Goal: Task Accomplishment & Management: Complete application form

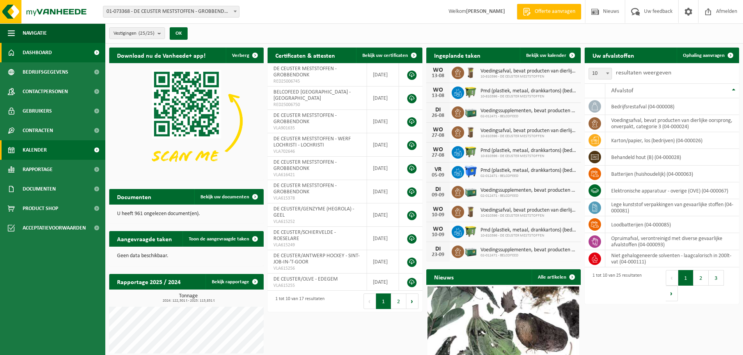
click at [50, 150] on link "Kalender" at bounding box center [52, 150] width 105 height 20
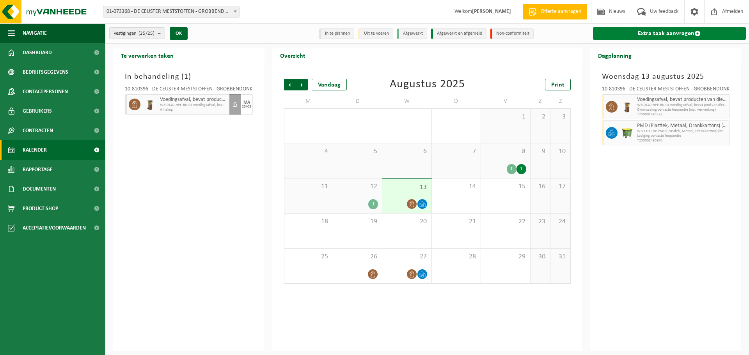
click at [646, 36] on link "Extra taak aanvragen" at bounding box center [669, 33] width 153 height 12
click at [662, 37] on link "Extra taak aanvragen" at bounding box center [669, 33] width 153 height 12
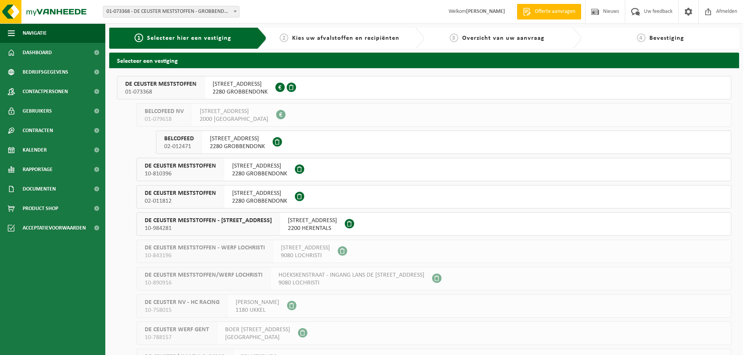
click at [241, 86] on span "BANNERLAAN 79" at bounding box center [240, 84] width 55 height 8
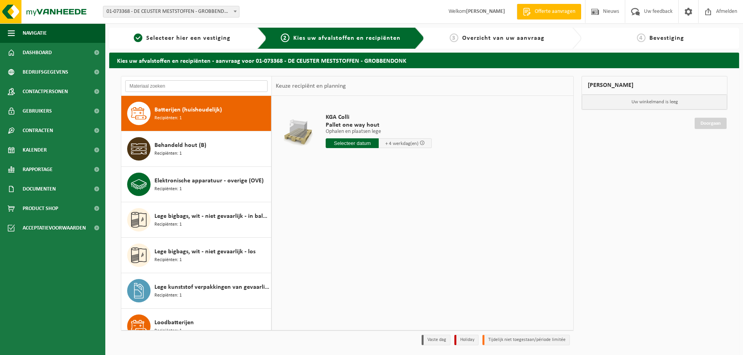
click at [183, 87] on input "text" at bounding box center [196, 86] width 142 height 12
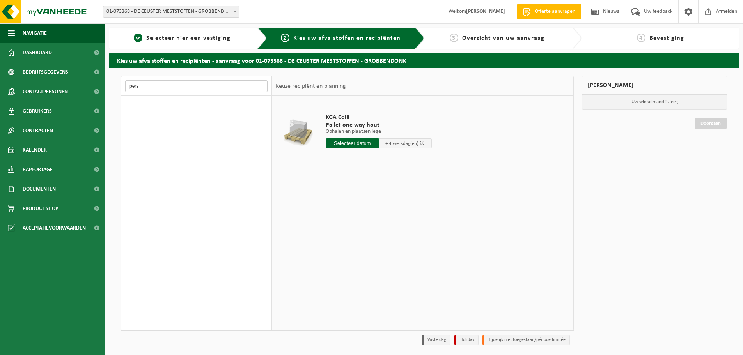
click at [190, 82] on input "pers" at bounding box center [196, 86] width 142 height 12
type input "p"
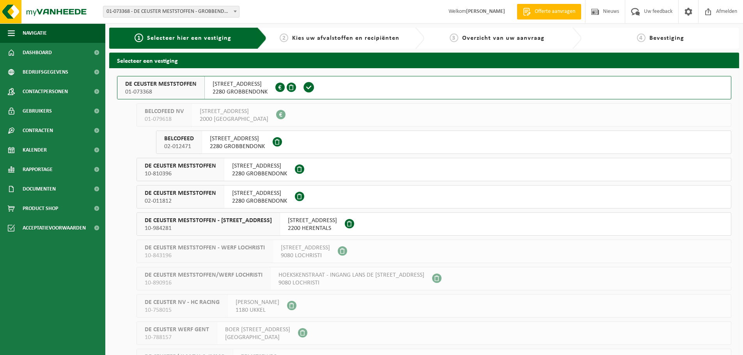
click at [264, 167] on span "[STREET_ADDRESS]" at bounding box center [259, 166] width 55 height 8
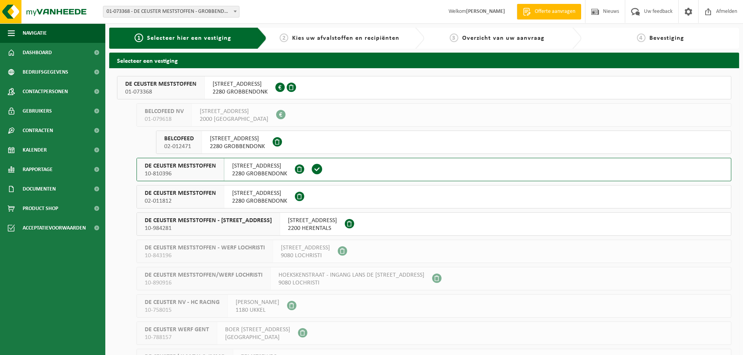
click at [261, 198] on span "2280 GROBBENDONK" at bounding box center [259, 201] width 55 height 8
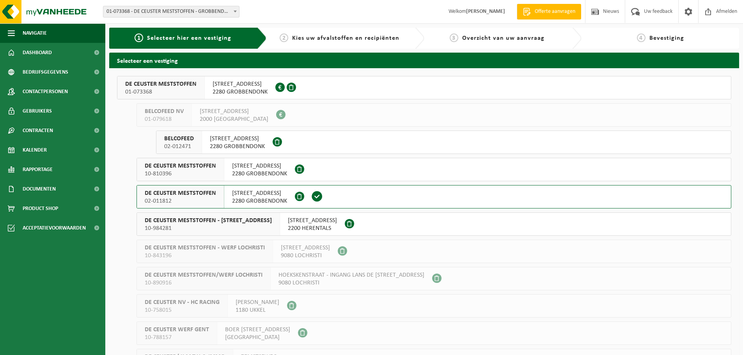
click at [222, 142] on span "[STREET_ADDRESS]" at bounding box center [237, 139] width 55 height 8
click at [313, 218] on span "[STREET_ADDRESS]" at bounding box center [312, 221] width 49 height 8
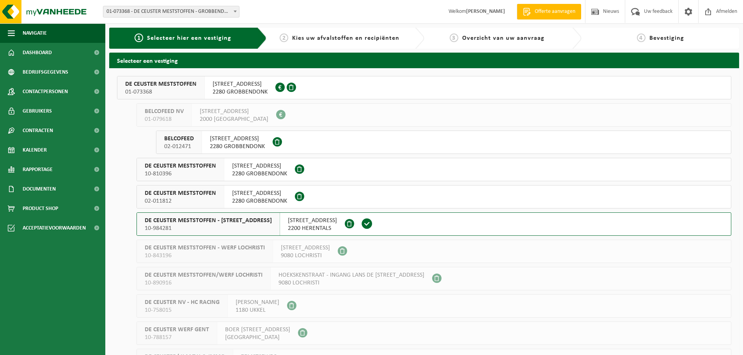
click at [240, 89] on span "2280 GROBBENDONK" at bounding box center [240, 92] width 55 height 8
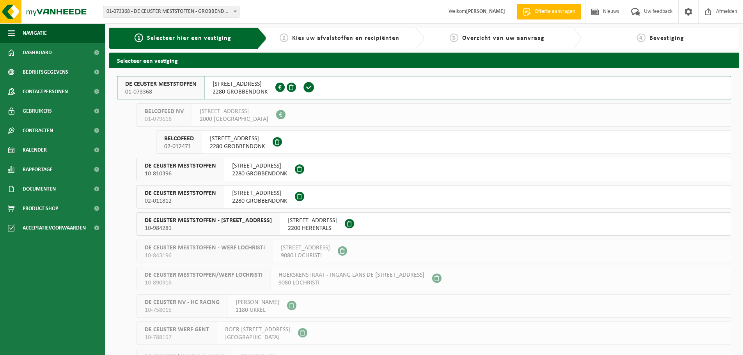
click at [237, 139] on span "[STREET_ADDRESS]" at bounding box center [237, 139] width 55 height 8
click at [262, 168] on span "BANNERLAAN 75" at bounding box center [259, 166] width 55 height 8
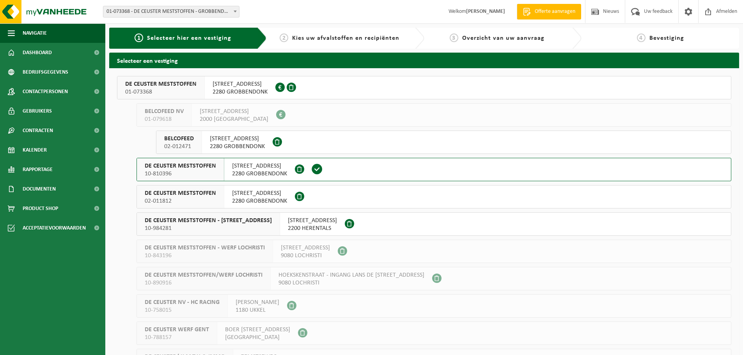
click at [259, 196] on span "BANNERLAAN 81" at bounding box center [259, 194] width 55 height 8
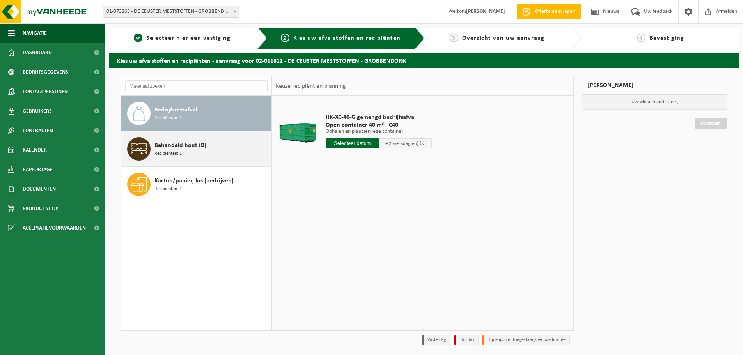
click at [205, 154] on div "Behandeld hout (B) Recipiënten: 1" at bounding box center [211, 148] width 115 height 23
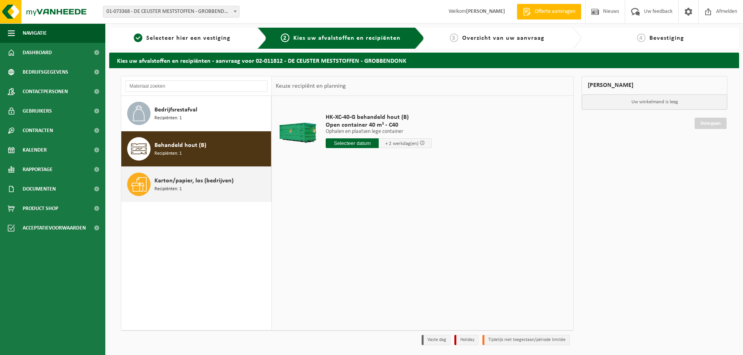
click at [207, 187] on div "Karton/papier, los (bedrijven) Recipiënten: 1" at bounding box center [211, 184] width 115 height 23
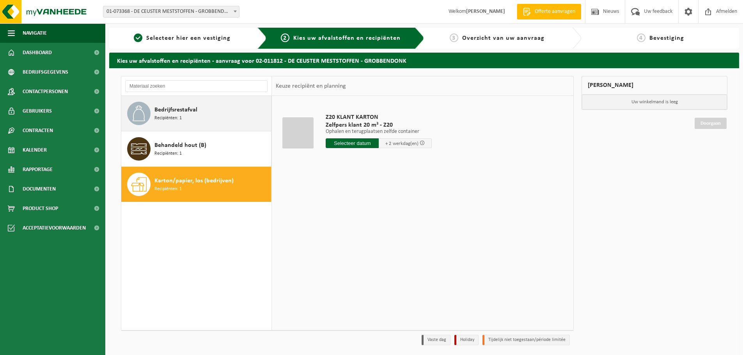
click at [218, 115] on div "Bedrijfsrestafval Recipiënten: 1" at bounding box center [211, 113] width 115 height 23
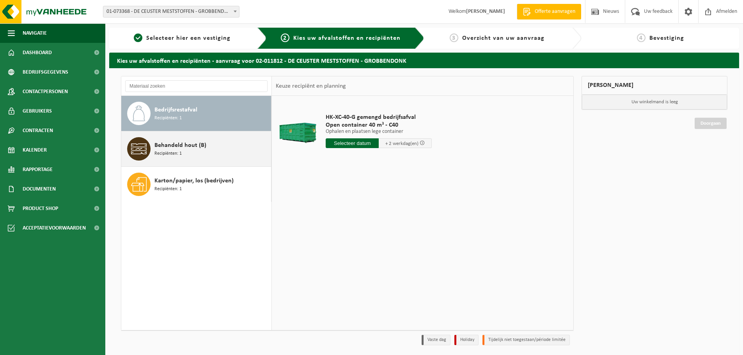
click at [218, 147] on div "Behandeld hout (B) Recipiënten: 1" at bounding box center [211, 148] width 115 height 23
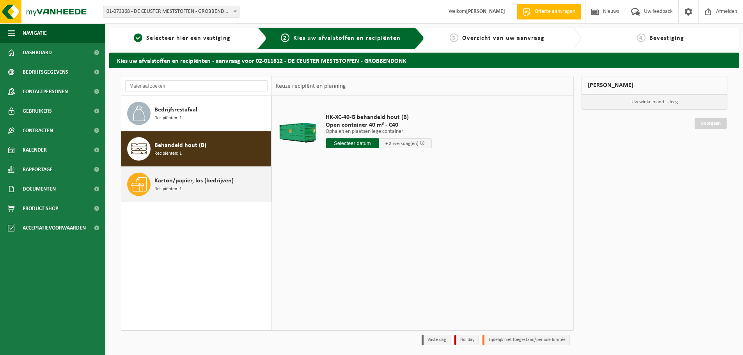
click at [217, 188] on div "Karton/papier, los (bedrijven) Recipiënten: 1" at bounding box center [211, 184] width 115 height 23
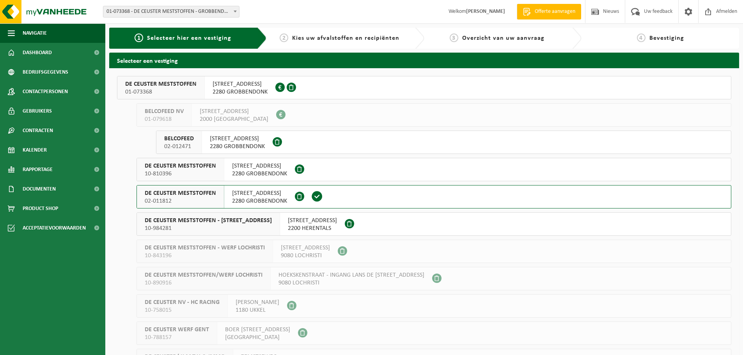
click at [230, 96] on span "2280 GROBBENDONK" at bounding box center [240, 92] width 55 height 8
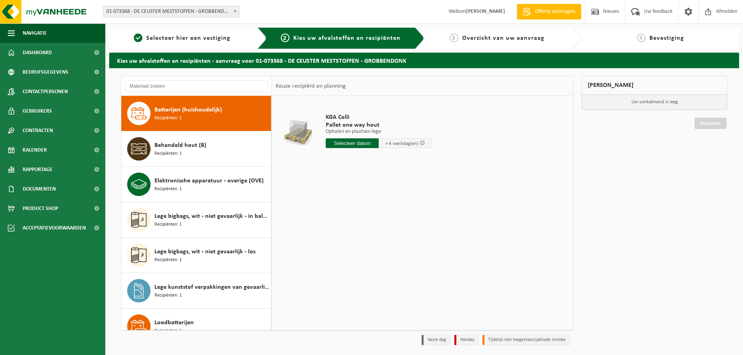
click at [203, 113] on span "Batterijen (huishoudelijk)" at bounding box center [187, 109] width 67 height 9
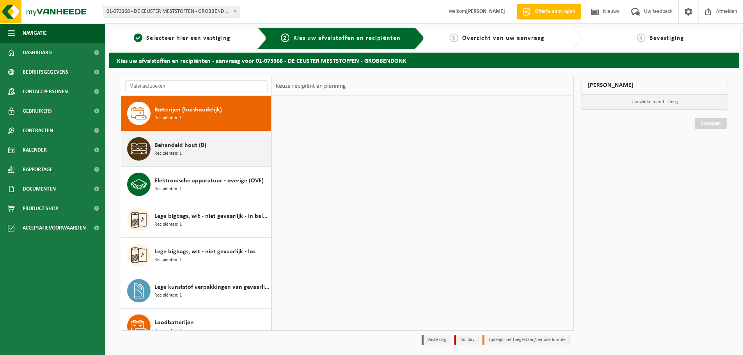
click at [207, 149] on div "Behandeld hout (B) Recipiënten: 1" at bounding box center [211, 148] width 115 height 23
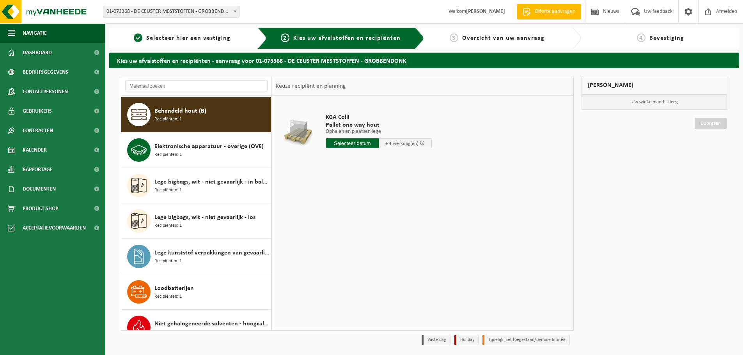
scroll to position [36, 0]
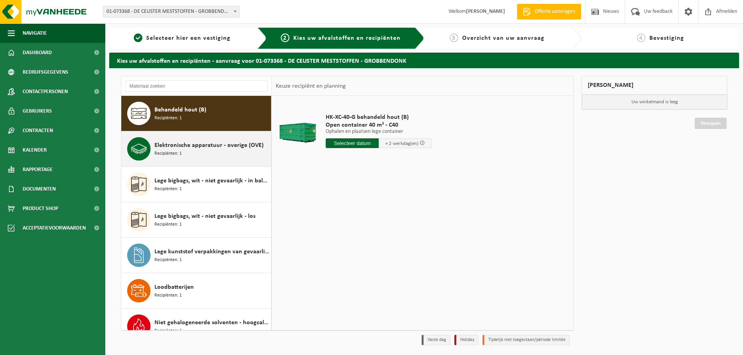
click at [202, 159] on div "Elektronische apparatuur - overige (OVE) Recipiënten: 1" at bounding box center [211, 148] width 115 height 23
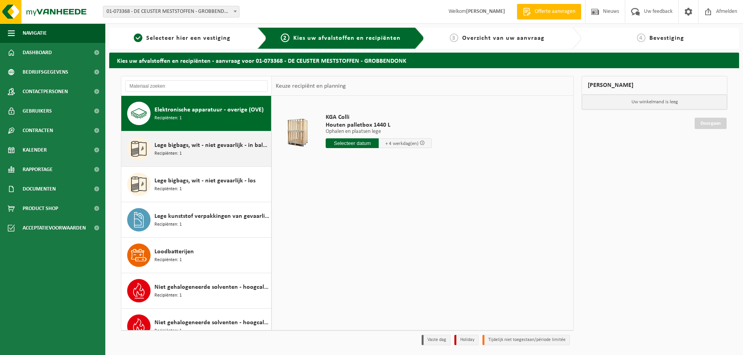
click at [197, 147] on span "Lege bigbags, wit - niet gevaarlijk - in balen" at bounding box center [211, 145] width 115 height 9
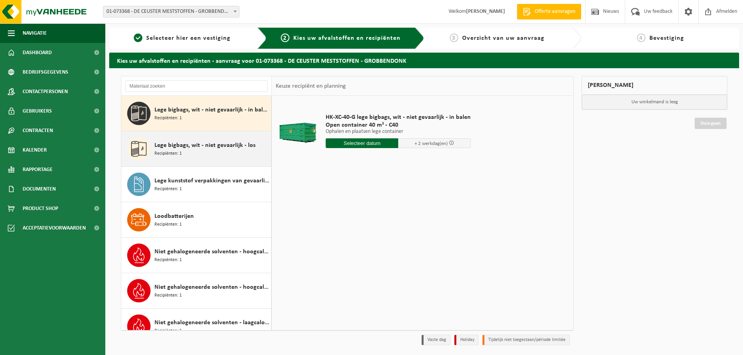
click at [197, 148] on span "Lege bigbags, wit - niet gevaarlijk - los" at bounding box center [204, 145] width 101 height 9
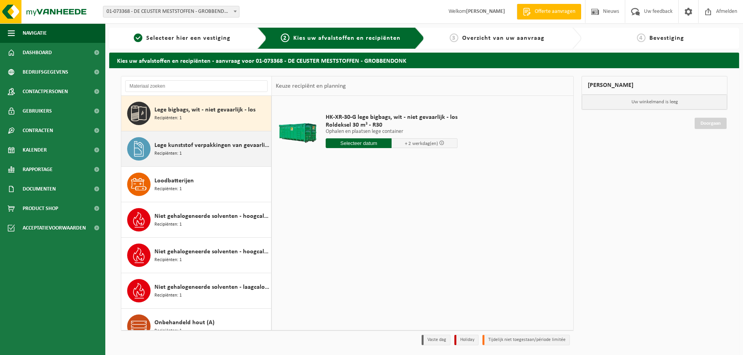
click at [201, 145] on span "Lege kunststof verpakkingen van gevaarlijke stoffen" at bounding box center [211, 145] width 115 height 9
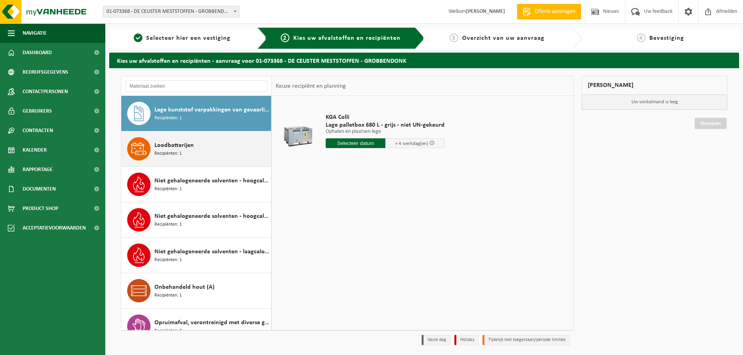
click at [203, 153] on div "Loodbatterijen Recipiënten: 1" at bounding box center [211, 148] width 115 height 23
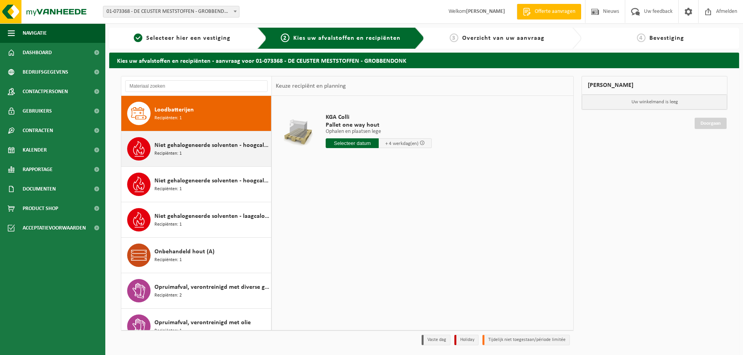
click at [203, 157] on div "Niet gehalogeneerde solventen - hoogcalorisch in 200lt-vat Recipiënten: 1" at bounding box center [211, 148] width 115 height 23
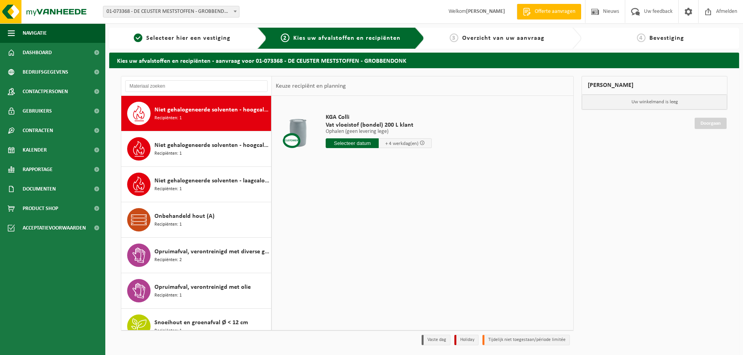
click at [203, 157] on div "Niet gehalogeneerde solventen - hoogcalorisch in kleinverpakking Recipiënten: 1" at bounding box center [211, 148] width 115 height 23
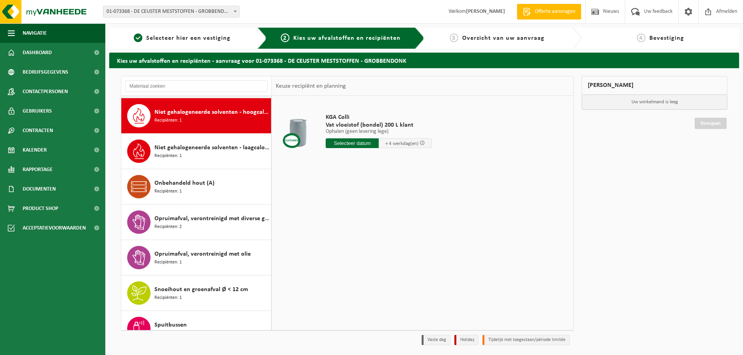
scroll to position [284, 0]
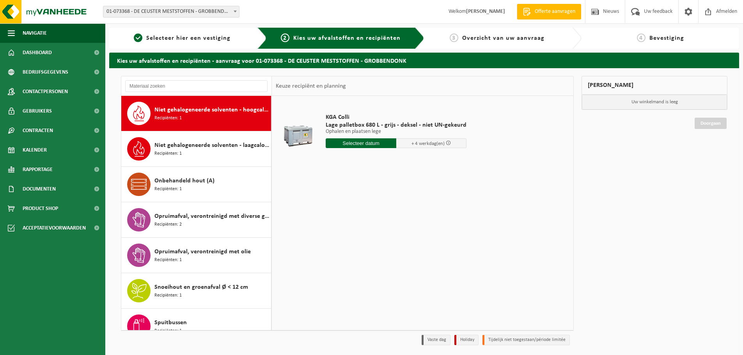
click at [203, 157] on div "Niet gehalogeneerde solventen - laagcalorisch in 200lt-vat Recipiënten: 1" at bounding box center [211, 148] width 115 height 23
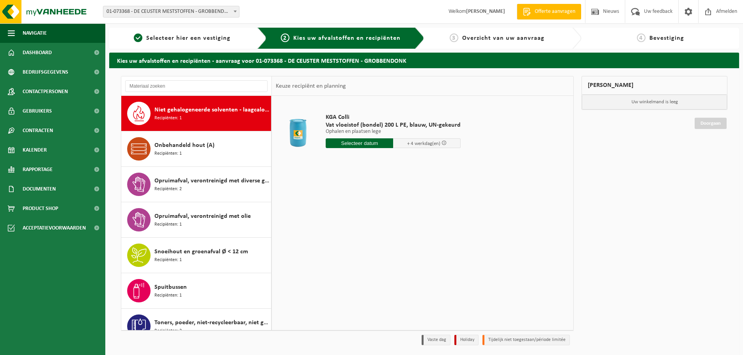
click at [203, 157] on div "Onbehandeld hout (A) Recipiënten: 1" at bounding box center [211, 148] width 115 height 23
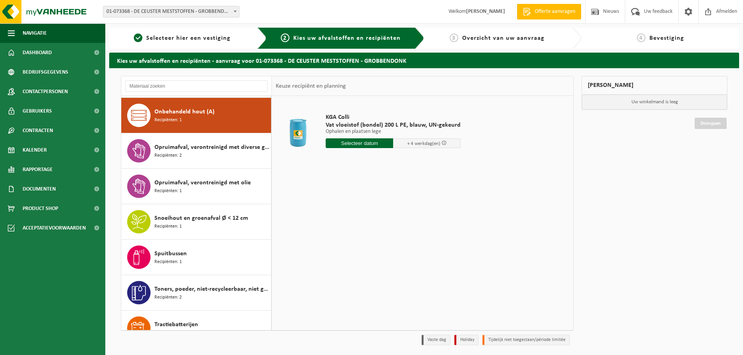
scroll to position [355, 0]
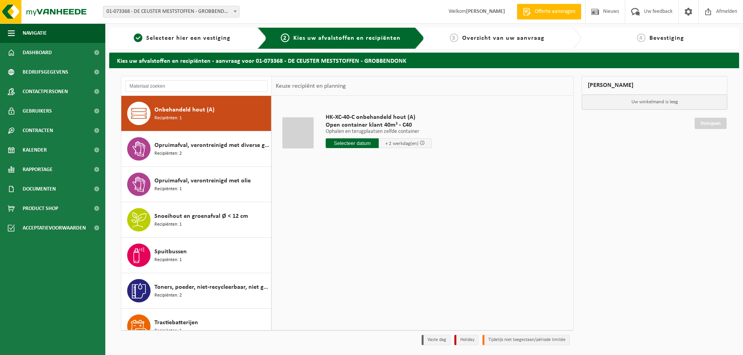
click at [203, 157] on div "Opruimafval, verontreinigd met diverse gevaarlijke afvalstoffen Recipiënten: 2" at bounding box center [211, 148] width 115 height 23
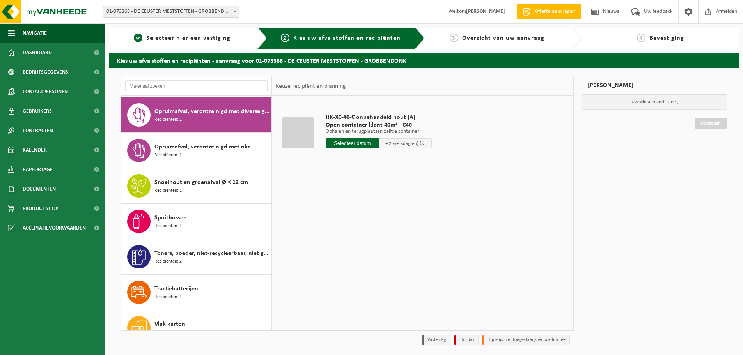
scroll to position [391, 0]
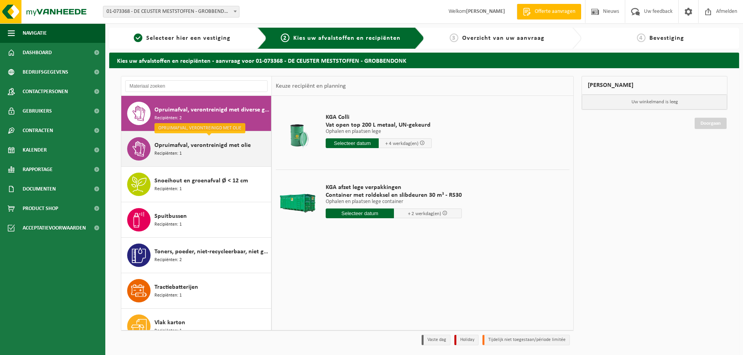
click at [201, 148] on span "Opruimafval, verontreinigd met olie" at bounding box center [202, 145] width 96 height 9
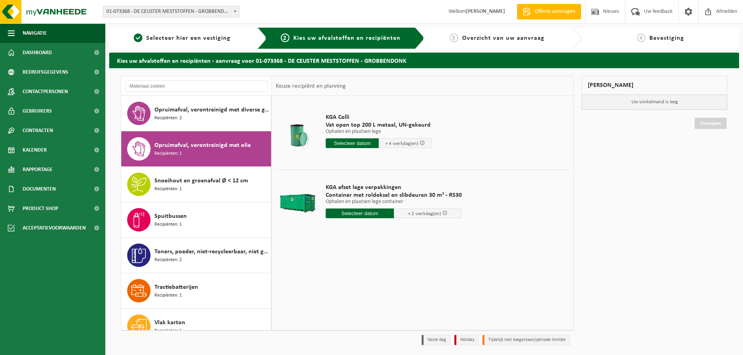
scroll to position [404, 0]
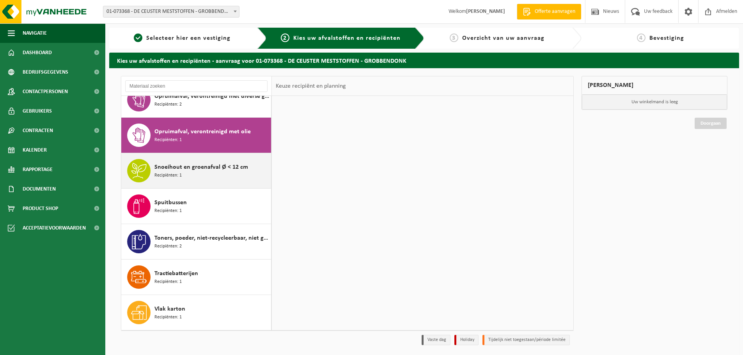
click at [198, 165] on span "Snoeihout en groenafval Ø < 12 cm" at bounding box center [201, 167] width 94 height 9
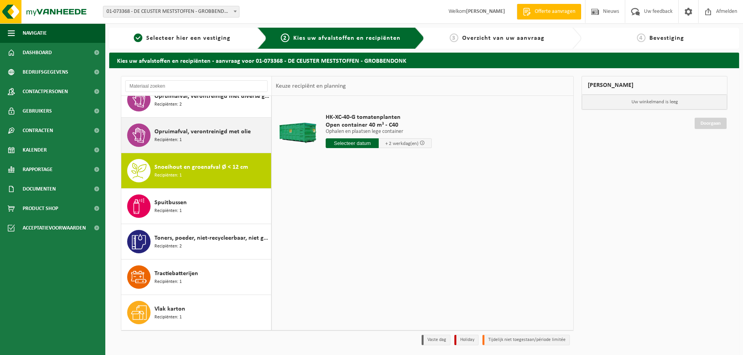
click at [190, 142] on div "Opruimafval, verontreinigd met olie Recipiënten: 1" at bounding box center [211, 135] width 115 height 23
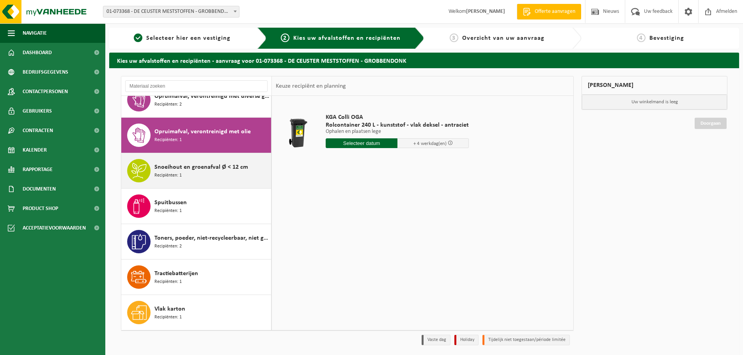
click at [185, 166] on span "Snoeihout en groenafval Ø < 12 cm" at bounding box center [201, 167] width 94 height 9
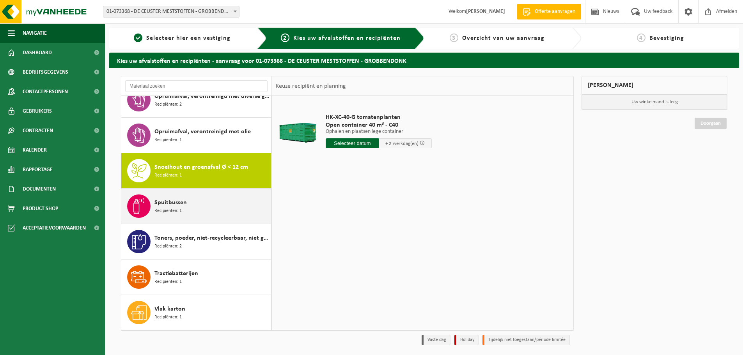
click at [196, 204] on div "Spuitbussen Recipiënten: 1" at bounding box center [211, 206] width 115 height 23
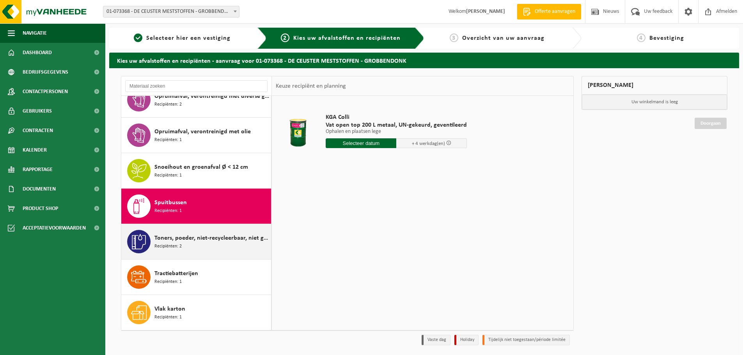
click at [183, 246] on div "Toners, poeder, niet-recycleerbaar, niet gevaarlijk Recipiënten: 2" at bounding box center [211, 241] width 115 height 23
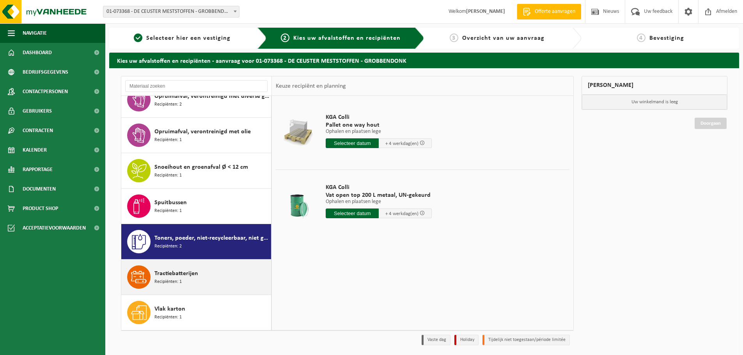
click at [202, 274] on div "Tractiebatterijen Recipiënten: 1" at bounding box center [211, 277] width 115 height 23
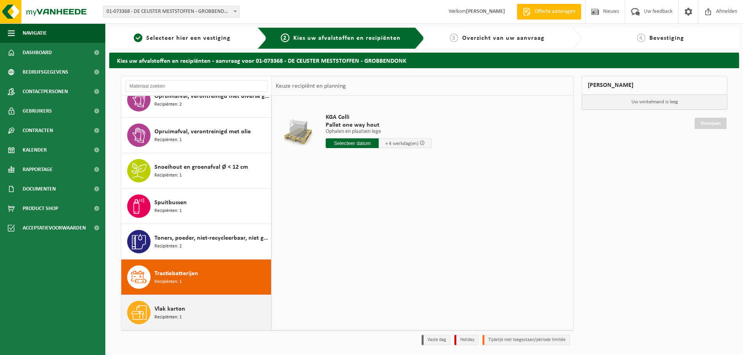
click at [204, 310] on div "Vlak karton Recipiënten: 1" at bounding box center [211, 312] width 115 height 23
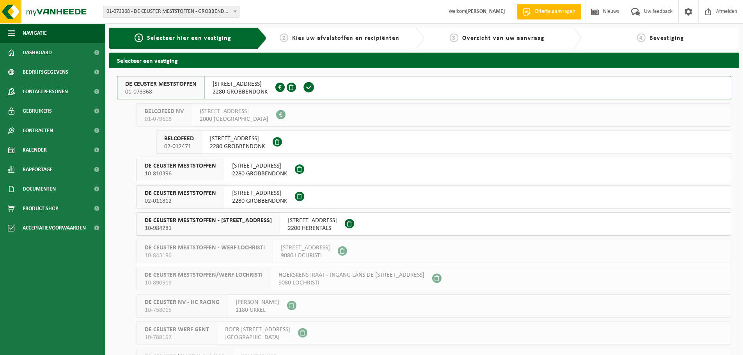
click at [236, 145] on span "2280 GROBBENDONK" at bounding box center [237, 147] width 55 height 8
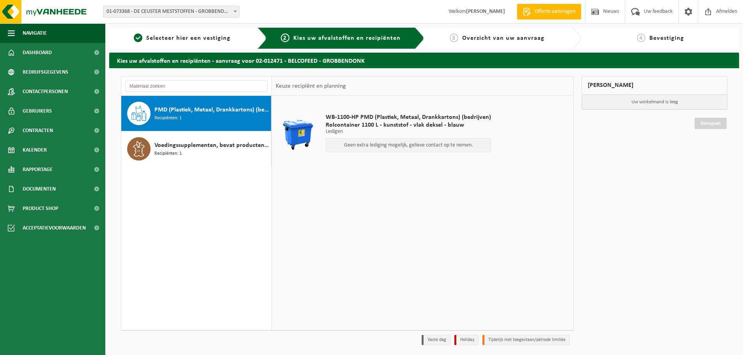
click at [178, 109] on span "PMD (Plastiek, Metaal, Drankkartons) (bedrijven)" at bounding box center [211, 109] width 115 height 9
click at [176, 112] on span "PMD (Plastiek, Metaal, Drankkartons) (bedrijven)" at bounding box center [211, 109] width 115 height 9
click at [185, 138] on div "Voedingssupplementen, bevat producten van dierlijke oorsprong, categorie 3 Reci…" at bounding box center [211, 148] width 115 height 23
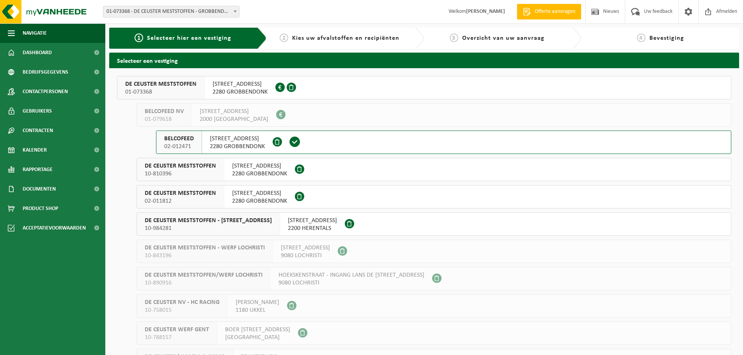
click at [251, 163] on span "[STREET_ADDRESS]" at bounding box center [259, 166] width 55 height 8
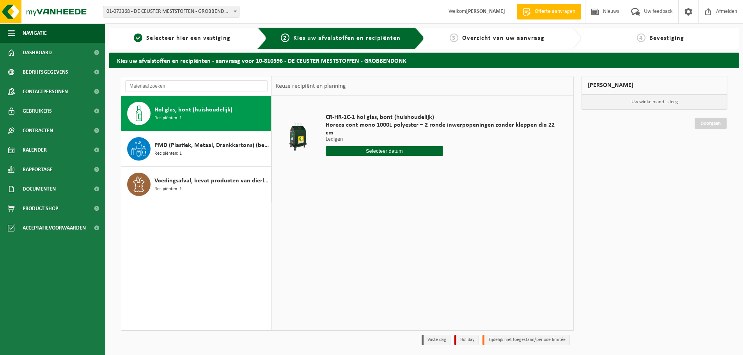
click at [188, 119] on div "Hol glas, bont (huishoudelijk) Recipiënten: 1" at bounding box center [211, 113] width 115 height 23
click at [192, 147] on span "PMD (Plastiek, Metaal, Drankkartons) (bedrijven)" at bounding box center [211, 145] width 115 height 9
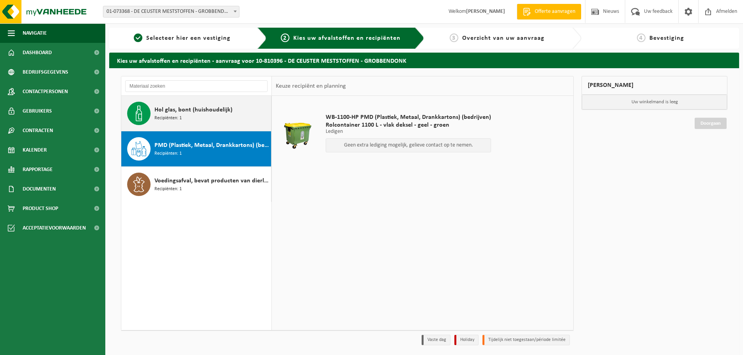
click at [199, 123] on div "Hol glas, bont (huishoudelijk) Recipiënten: 1" at bounding box center [211, 113] width 115 height 23
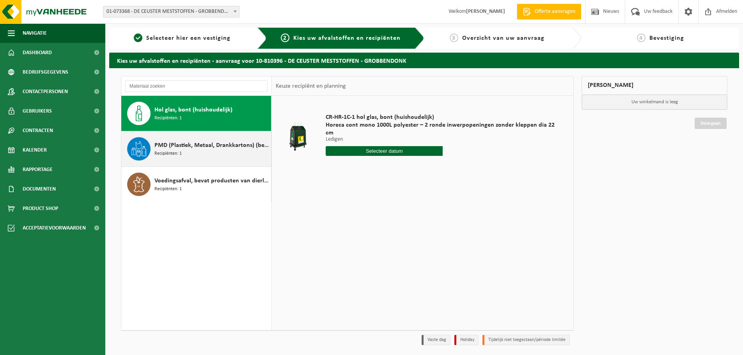
click at [203, 151] on div "PMD (Plastiek, Metaal, Drankkartons) (bedrijven) Recipiënten: 1" at bounding box center [211, 148] width 115 height 23
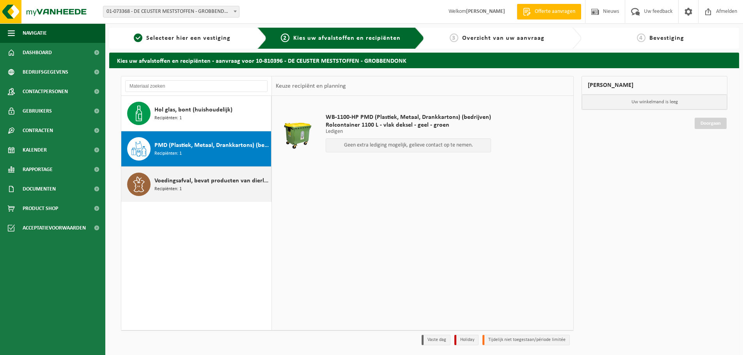
click at [203, 183] on span "Voedingsafval, bevat producten van dierlijke oorsprong, onverpakt, categorie 3" at bounding box center [211, 180] width 115 height 9
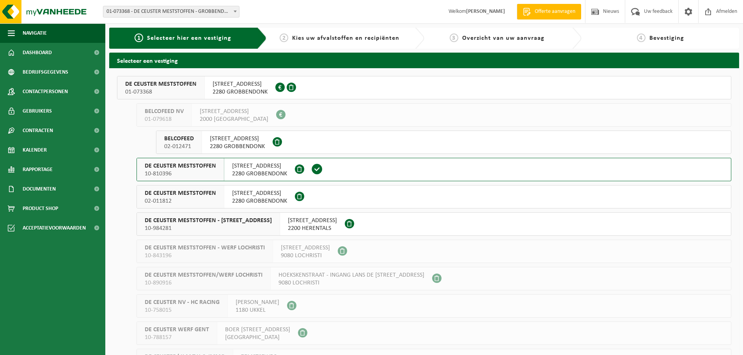
click at [261, 196] on span "[STREET_ADDRESS]" at bounding box center [259, 194] width 55 height 8
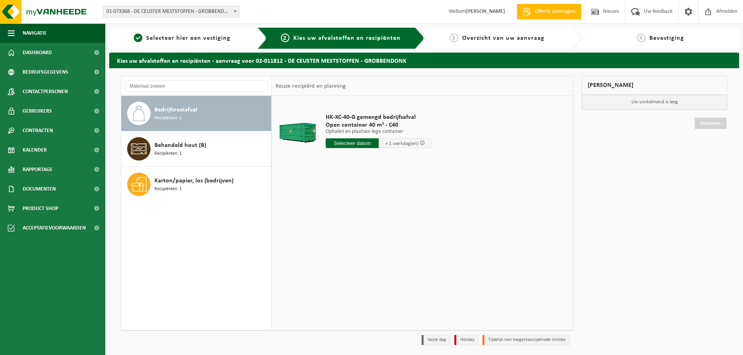
click at [195, 115] on div "Bedrijfsrestafval Recipiënten: 1" at bounding box center [211, 113] width 115 height 23
click at [213, 109] on div "Bedrijfsrestafval Recipiënten: 1" at bounding box center [211, 113] width 115 height 23
click at [215, 156] on div "Behandeld hout (B) Recipiënten: 1" at bounding box center [211, 148] width 115 height 23
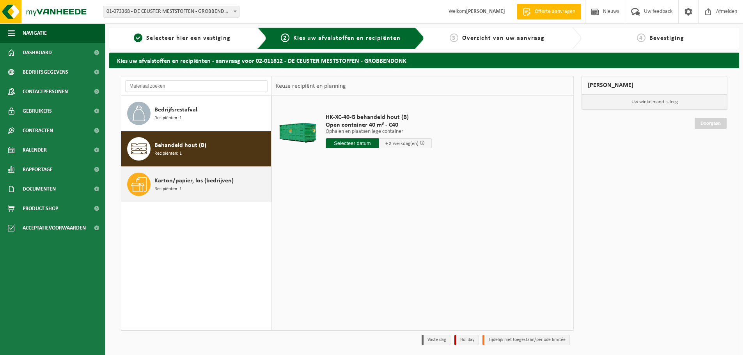
click at [227, 187] on div "Karton/papier, los (bedrijven) Recipiënten: 1" at bounding box center [211, 184] width 115 height 23
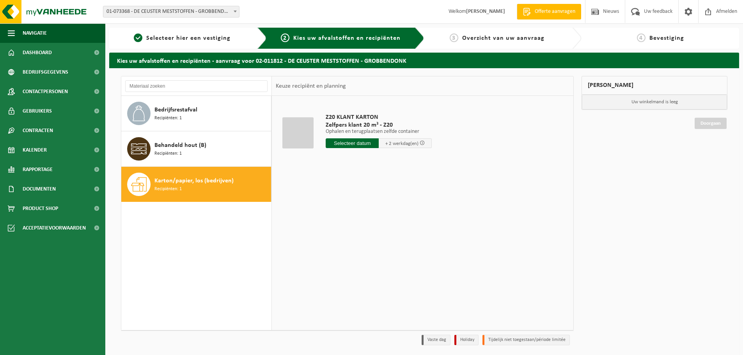
click at [212, 182] on span "Karton/papier, los (bedrijven)" at bounding box center [193, 180] width 79 height 9
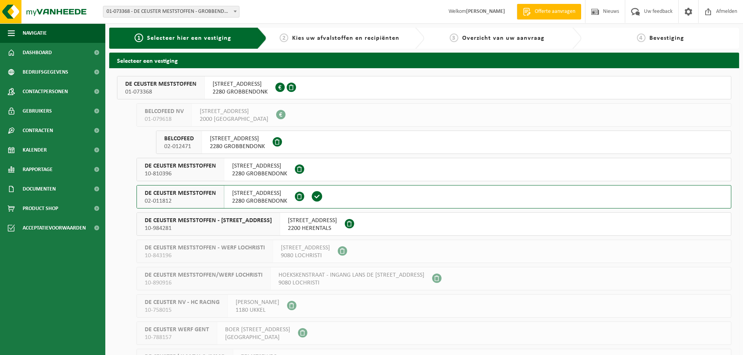
click at [335, 226] on span "2200 HERENTALS" at bounding box center [312, 229] width 49 height 8
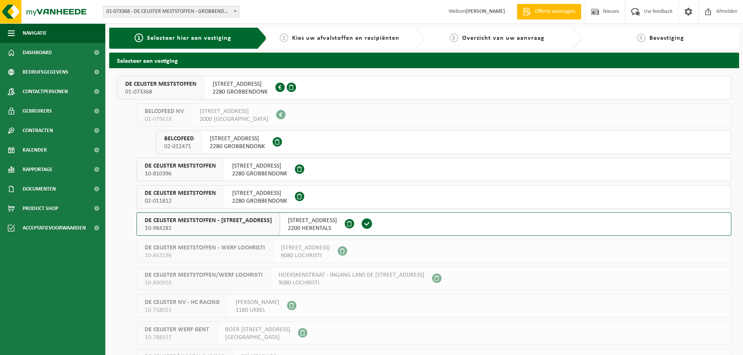
click at [260, 203] on span "2280 GROBBENDONK" at bounding box center [259, 201] width 55 height 8
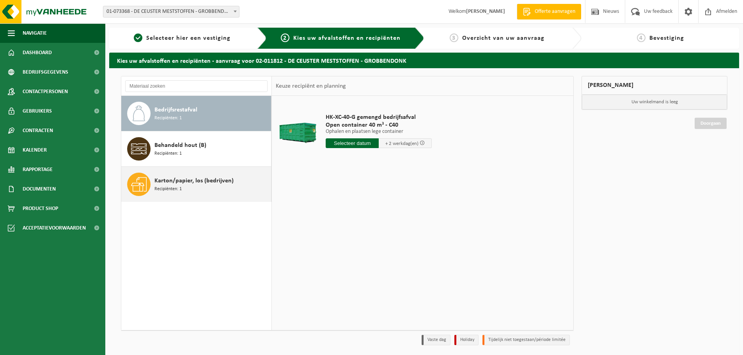
click at [176, 190] on span "Recipiënten: 1" at bounding box center [167, 189] width 27 height 7
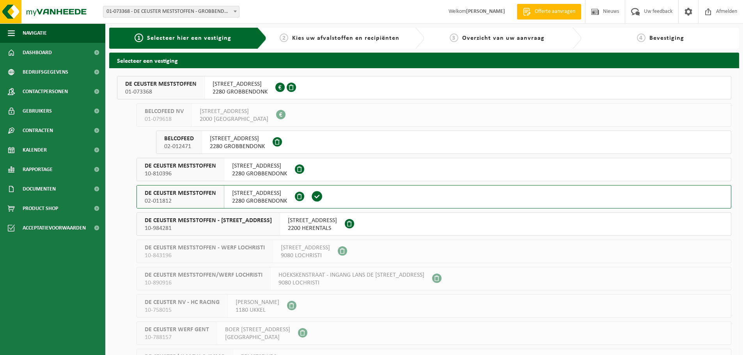
click at [254, 200] on span "2280 GROBBENDONK" at bounding box center [259, 201] width 55 height 8
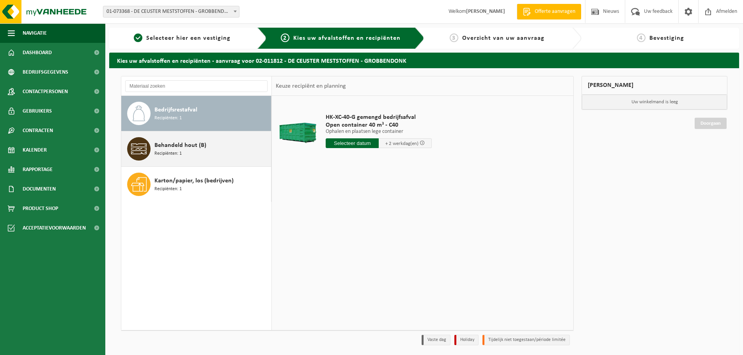
click at [238, 146] on div "Behandeld hout (B) Recipiënten: 1" at bounding box center [211, 148] width 115 height 23
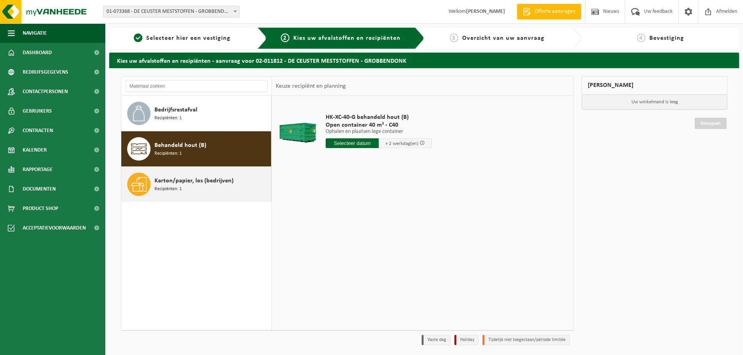
click at [231, 181] on span "Karton/papier, los (bedrijven)" at bounding box center [193, 180] width 79 height 9
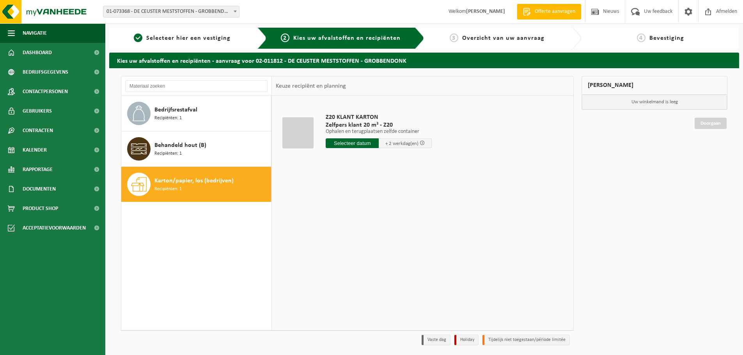
drag, startPoint x: 397, startPoint y: 270, endPoint x: 359, endPoint y: 209, distance: 71.7
click at [359, 209] on div "Z20 KLANT KARTON Zelfpers klant 20 m³ - Z20 Ophalen en terugplaatsen zelfde con…" at bounding box center [423, 213] width 302 height 234
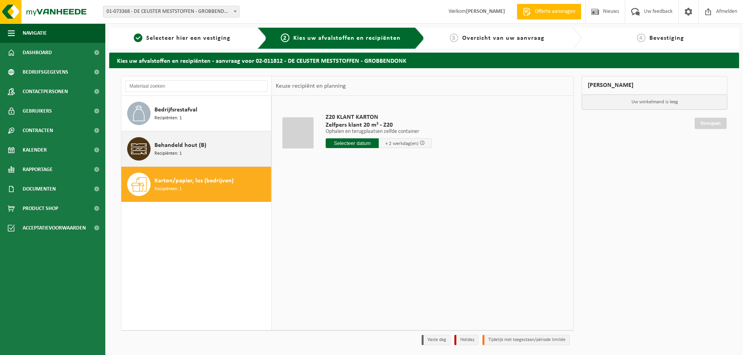
click at [196, 153] on div "Behandeld hout (B) Recipiënten: 1" at bounding box center [211, 148] width 115 height 23
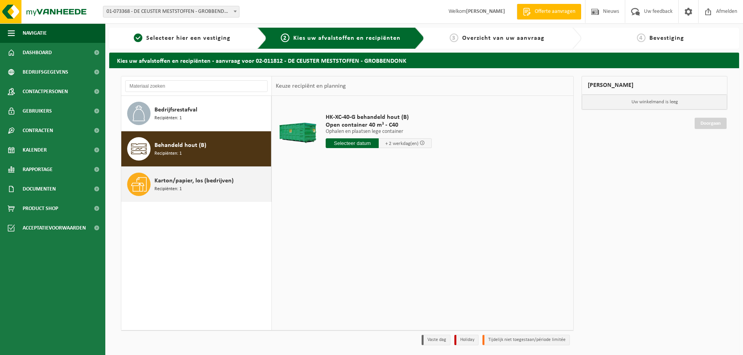
click at [208, 185] on span "Karton/papier, los (bedrijven)" at bounding box center [193, 180] width 79 height 9
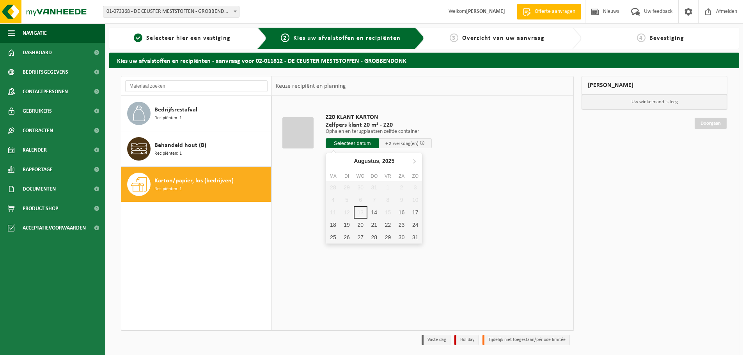
click at [354, 146] on input "text" at bounding box center [352, 143] width 53 height 10
click at [371, 209] on div "14" at bounding box center [374, 212] width 14 height 12
type input "Van 2025-08-14"
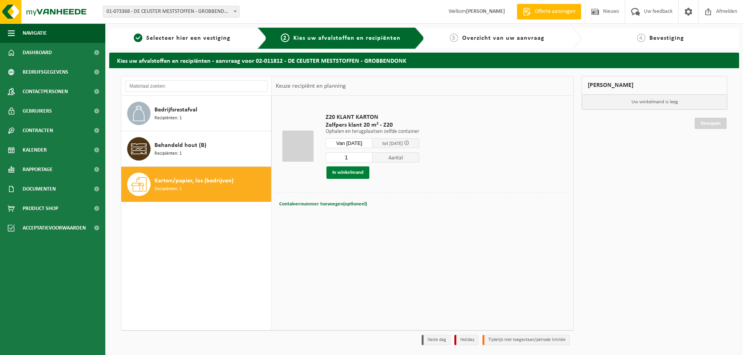
click at [353, 171] on button "In winkelmand" at bounding box center [348, 173] width 43 height 12
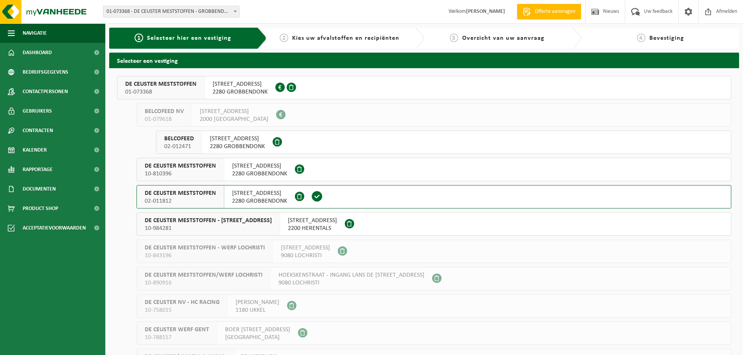
click at [266, 195] on span "[STREET_ADDRESS]" at bounding box center [259, 194] width 55 height 8
click at [248, 193] on span "[STREET_ADDRESS]" at bounding box center [259, 194] width 55 height 8
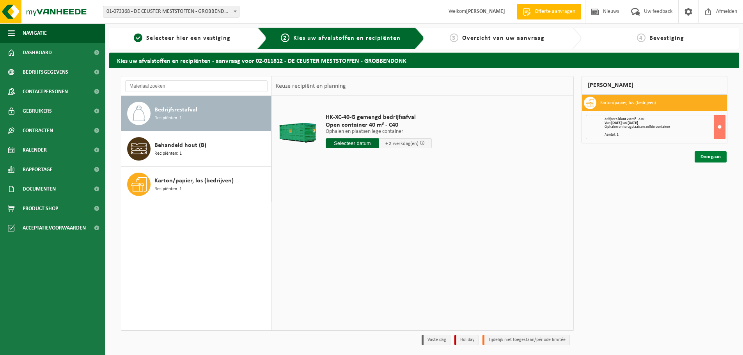
click at [721, 160] on link "Doorgaan" at bounding box center [711, 156] width 32 height 11
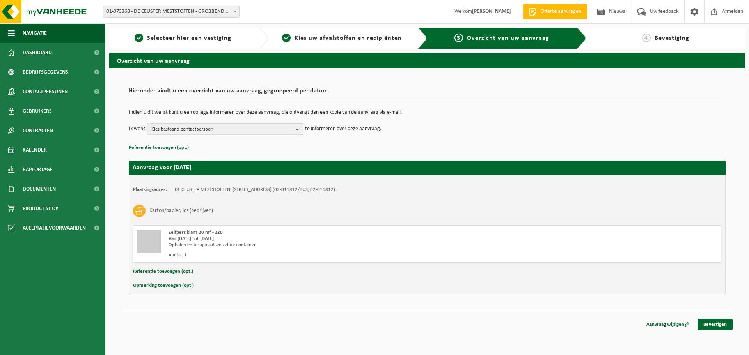
click at [239, 130] on span "Kies bestaand contactpersoon" at bounding box center [221, 130] width 141 height 12
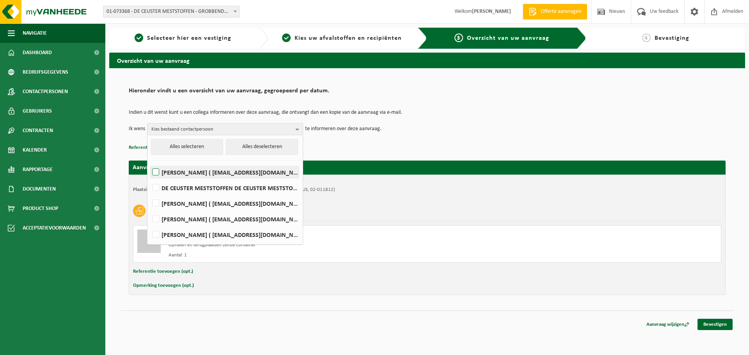
click at [160, 174] on label "ELSIE DABRITZ ( edab@dcm-info.com )" at bounding box center [225, 173] width 148 height 12
click at [149, 163] on input "ELSIE DABRITZ ( edab@dcm-info.com )" at bounding box center [149, 162] width 0 height 0
checkbox input "true"
click at [481, 130] on td "Ik wens ELSIE DABRITZ Alles selecteren Alles deselecteren ELSIE DABRITZ ( edab@…" at bounding box center [427, 129] width 597 height 12
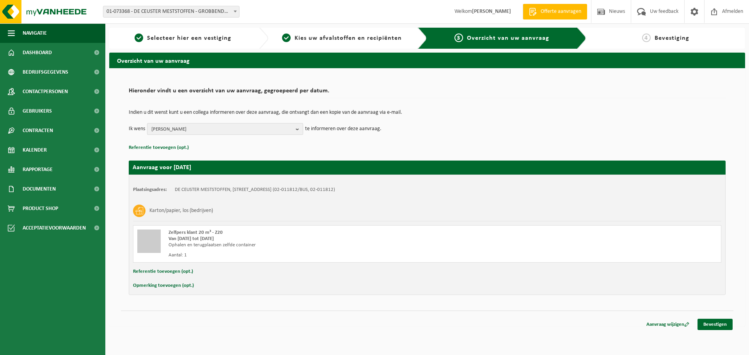
click at [208, 126] on span "ELSIE DABRITZ" at bounding box center [221, 130] width 141 height 12
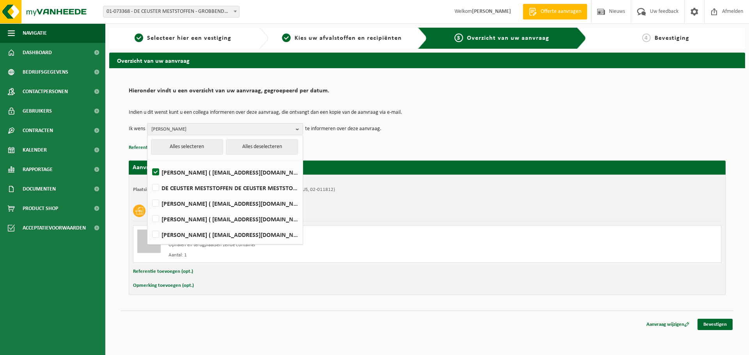
click at [470, 119] on td "Indien u dit wenst kunt u een collega informeren over deze aanvraag, die ontvan…" at bounding box center [427, 116] width 597 height 13
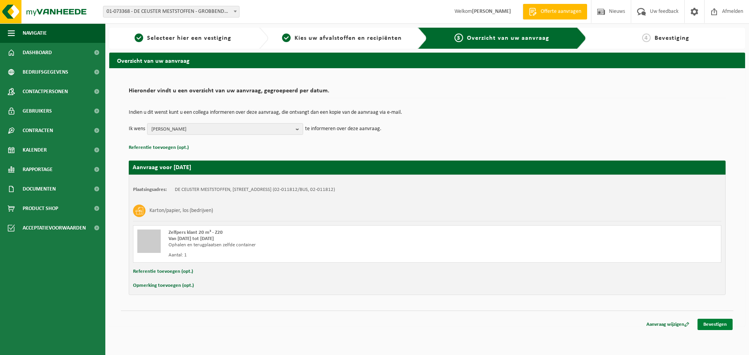
click at [723, 325] on link "Bevestigen" at bounding box center [715, 324] width 35 height 11
